Goal: Task Accomplishment & Management: Manage account settings

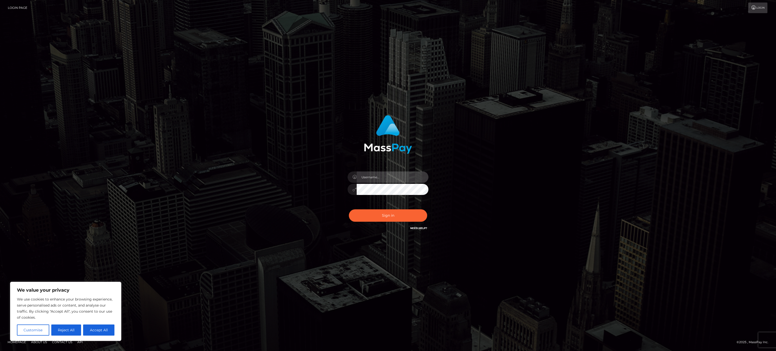
type input "Milan"
click at [379, 178] on input "Milan" at bounding box center [393, 177] width 72 height 11
click at [524, 165] on div "Milan Sign in" at bounding box center [388, 175] width 288 height 129
click at [392, 221] on button "Sign in" at bounding box center [388, 215] width 78 height 12
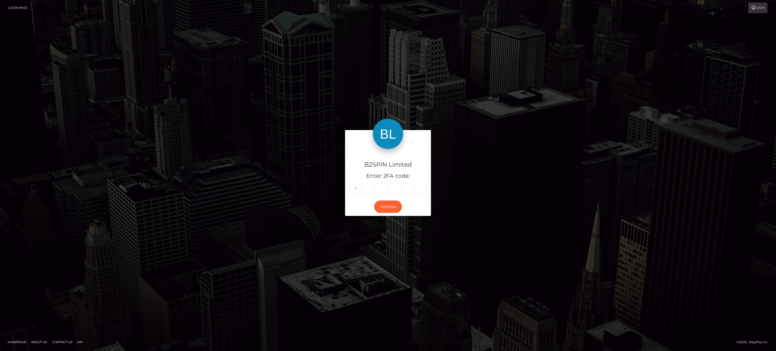
type input "6"
type input "2"
type input "5"
type input "9"
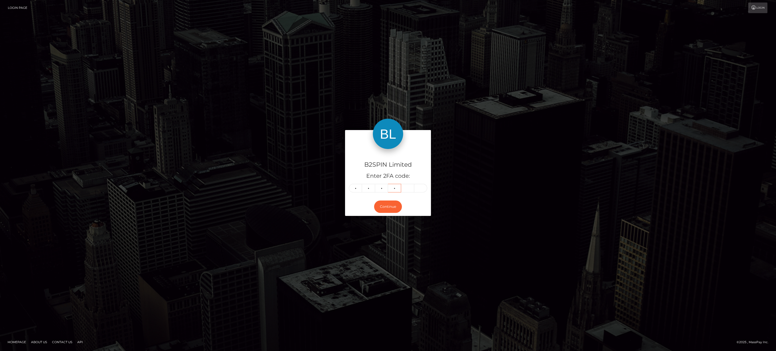
type input "7"
type input "3"
click at [390, 206] on button "Continue" at bounding box center [388, 207] width 28 height 12
click at [511, 195] on div "B2SPIN Limited Enter 2FA code: 5 9 9 7 3 3 599733 Continue" at bounding box center [388, 175] width 288 height 91
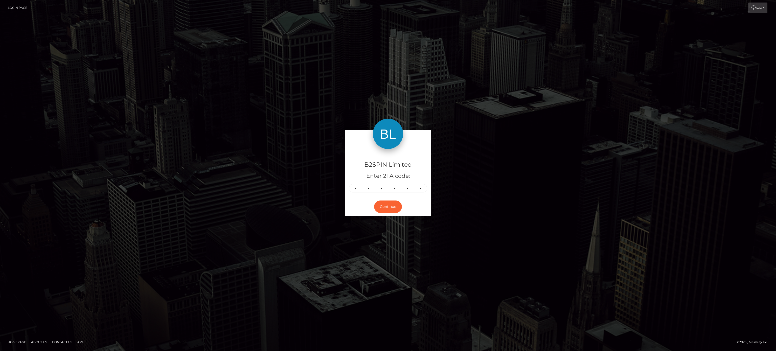
click at [511, 195] on div "B2SPIN Limited Enter 2FA code: 5 9 9 7 3 3 599733 Continue" at bounding box center [388, 175] width 288 height 91
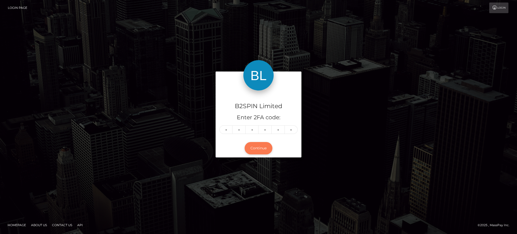
click at [258, 150] on button "Continue" at bounding box center [259, 148] width 28 height 12
click at [261, 147] on button "Continue" at bounding box center [259, 148] width 28 height 12
click at [257, 147] on button "Continue" at bounding box center [259, 148] width 28 height 12
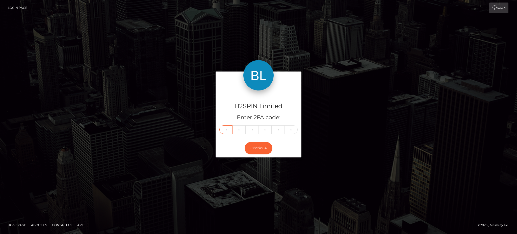
click at [229, 130] on input "5" at bounding box center [226, 129] width 13 height 9
click at [257, 146] on button "Continue" at bounding box center [259, 148] width 28 height 12
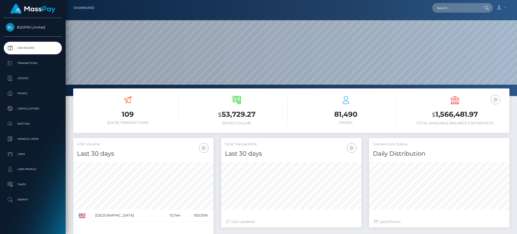
scroll to position [90, 140]
drag, startPoint x: 400, startPoint y: 104, endPoint x: 373, endPoint y: 106, distance: 27.3
click at [401, 104] on div "USD Balance $ 1,566,481.97 Total Available Balance for Payouts" at bounding box center [455, 111] width 109 height 38
click at [21, 136] on p "Manage Users" at bounding box center [33, 139] width 54 height 8
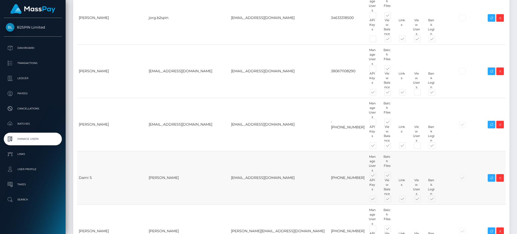
scroll to position [438, 0]
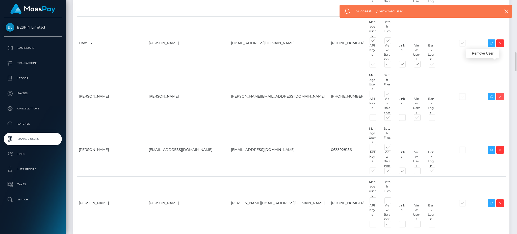
scroll to position [707, 0]
